Goal: Task Accomplishment & Management: Use online tool/utility

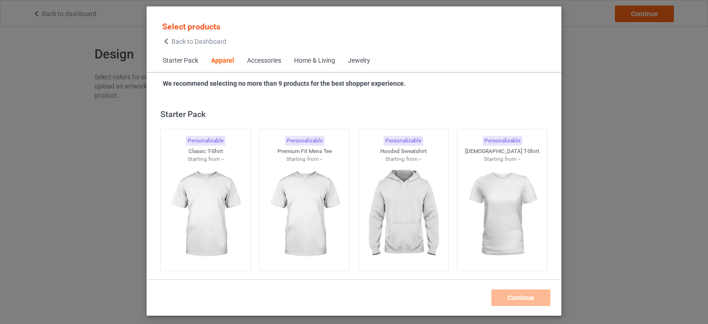
scroll to position [343, 0]
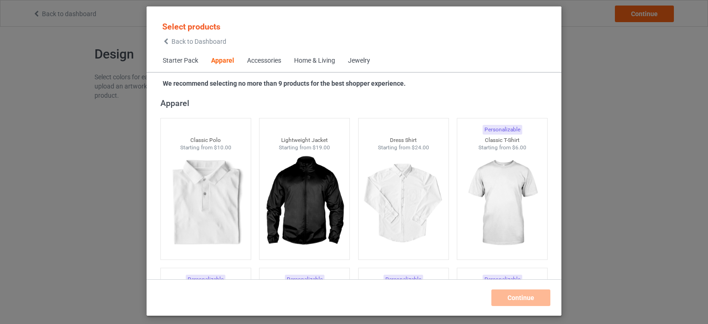
click at [258, 57] on div "Accessories" at bounding box center [264, 60] width 34 height 9
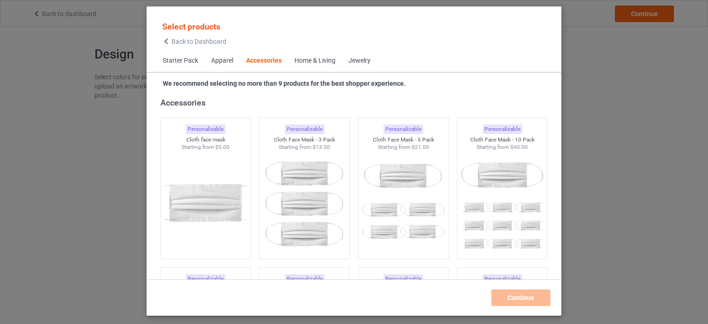
click at [317, 60] on div "Home & Living" at bounding box center [315, 60] width 41 height 9
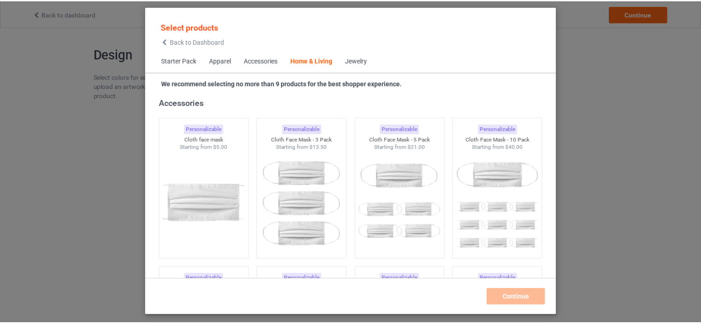
scroll to position [4159, 0]
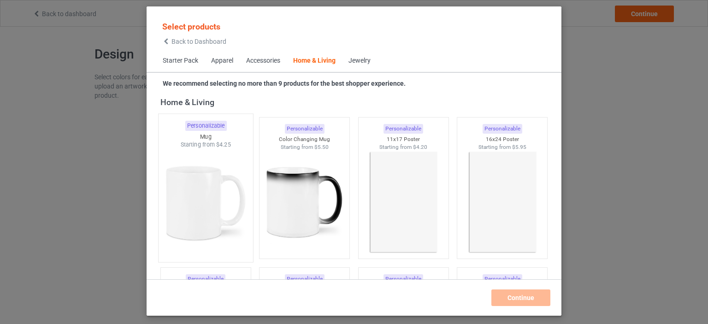
click at [188, 191] on img at bounding box center [205, 203] width 87 height 108
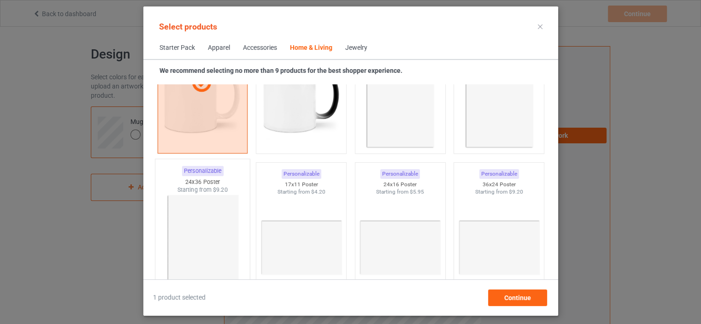
scroll to position [4159, 0]
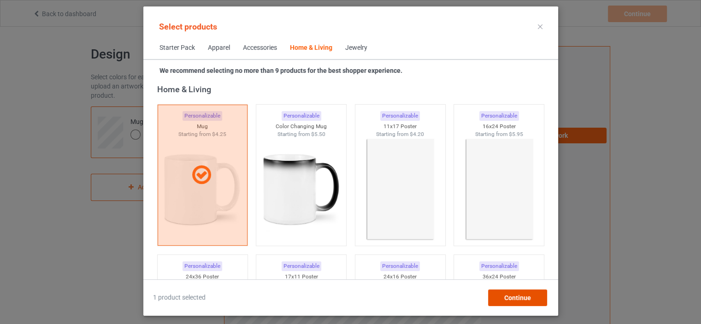
click at [511, 294] on span "Continue" at bounding box center [517, 297] width 27 height 7
